Goal: Check status: Check status

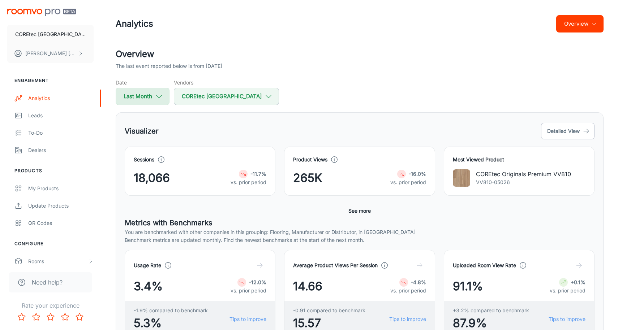
click at [163, 96] on button "Last Month" at bounding box center [143, 96] width 54 height 17
select select "8"
select select "2025"
select select "8"
select select "2025"
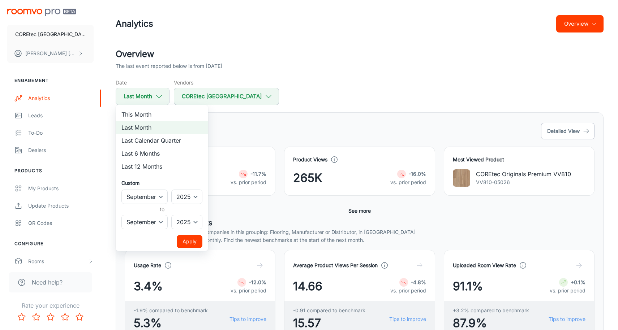
click at [242, 123] on div at bounding box center [309, 165] width 618 height 330
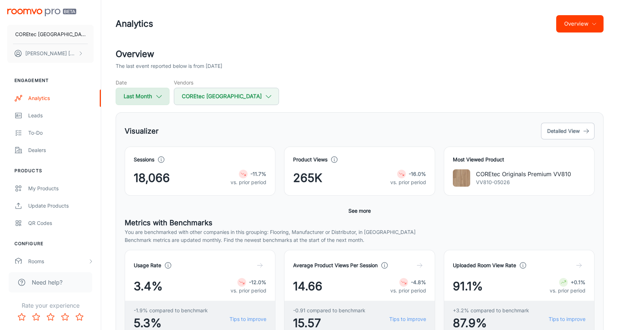
click at [166, 99] on button "Last Month" at bounding box center [143, 96] width 54 height 17
select select "8"
select select "2025"
select select "8"
select select "2025"
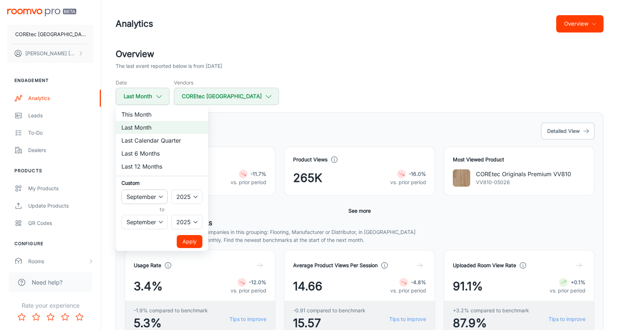
click at [151, 194] on select "January February March April May June July August September October November De…" at bounding box center [144, 197] width 46 height 14
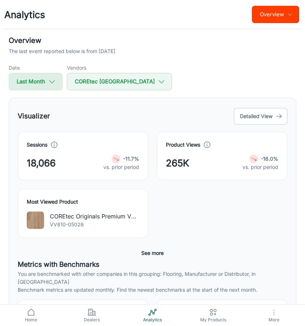
click at [59, 84] on button "Last Month" at bounding box center [36, 81] width 54 height 17
select select "8"
select select "2025"
select select "8"
select select "2025"
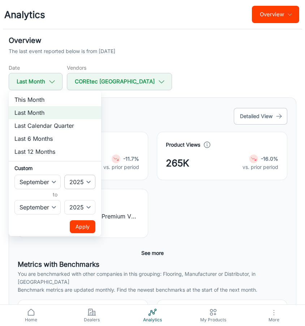
click at [94, 184] on select "2022 2023 2024 2025" at bounding box center [79, 182] width 31 height 14
select select "2024"
click at [65, 175] on select "2022 2023 2024 2025" at bounding box center [79, 182] width 31 height 14
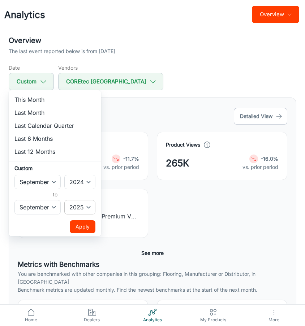
click at [90, 205] on select "2022 2023 2024 2025" at bounding box center [79, 207] width 31 height 14
select select "2024"
click at [65, 200] on select "2022 2023 2024 2025" at bounding box center [79, 207] width 31 height 14
click at [86, 226] on button "Apply" at bounding box center [83, 226] width 26 height 13
